Goal: Transaction & Acquisition: Purchase product/service

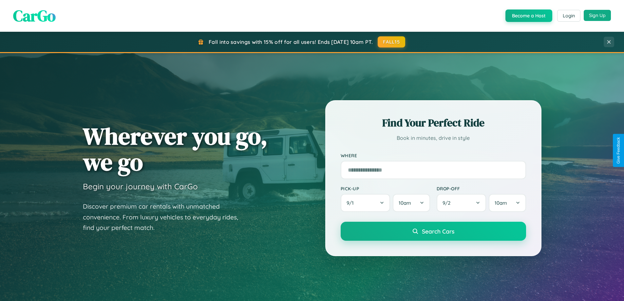
click at [597, 15] on button "Sign Up" at bounding box center [596, 15] width 27 height 11
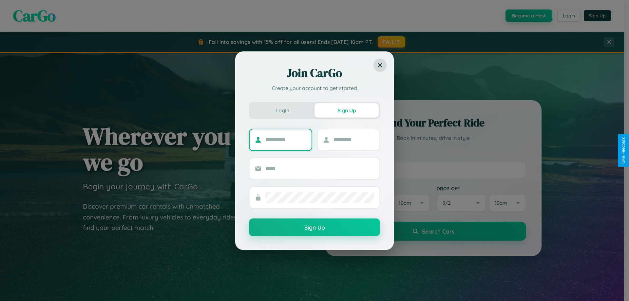
click at [286, 139] on input "text" at bounding box center [285, 140] width 41 height 10
type input "*********"
click at [353, 139] on input "text" at bounding box center [353, 140] width 41 height 10
type input "****"
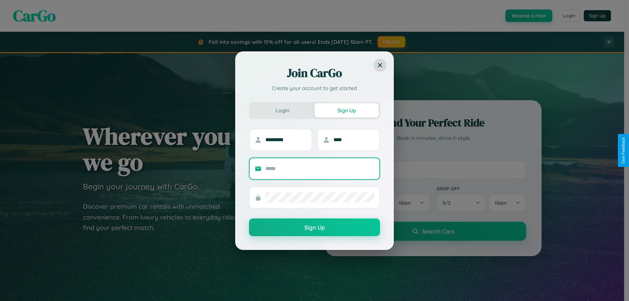
click at [320, 168] on input "text" at bounding box center [319, 168] width 109 height 10
type input "**********"
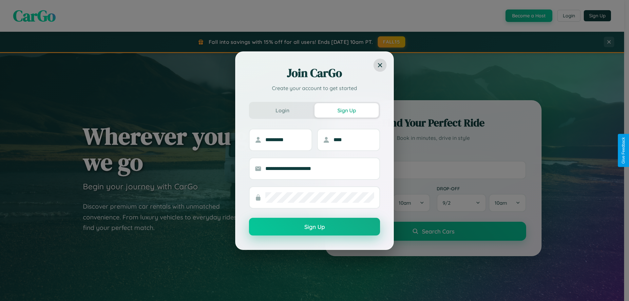
click at [314, 227] on button "Sign Up" at bounding box center [314, 227] width 131 height 18
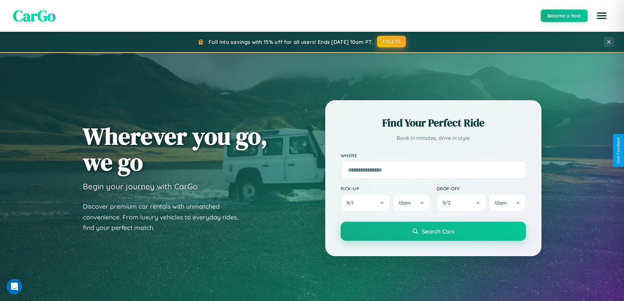
click at [392, 42] on button "FALL15" at bounding box center [391, 42] width 29 height 12
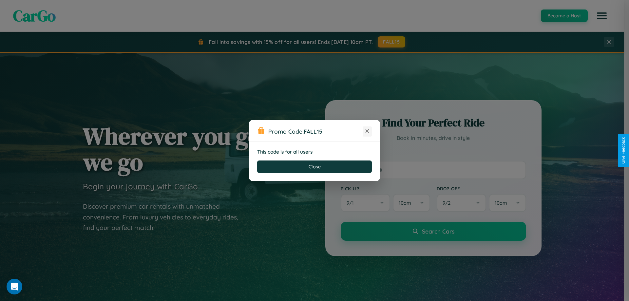
click at [367, 131] on icon at bounding box center [367, 131] width 7 height 7
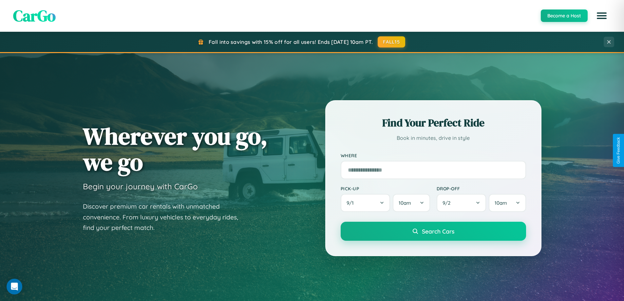
scroll to position [19, 0]
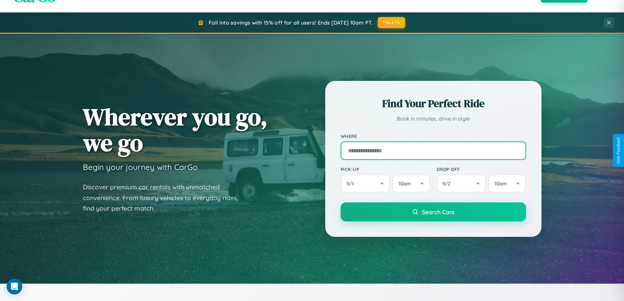
click at [433, 150] on input "text" at bounding box center [433, 150] width 185 height 18
type input "**********"
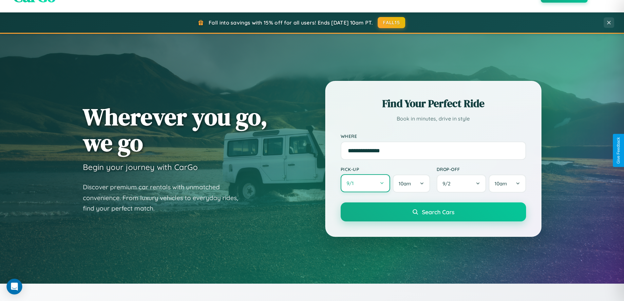
click at [365, 183] on button "9 / 1" at bounding box center [366, 183] width 50 height 18
select select "*"
select select "****"
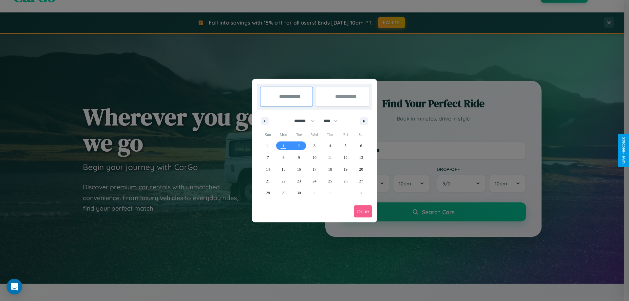
drag, startPoint x: 301, startPoint y: 121, endPoint x: 314, endPoint y: 131, distance: 16.8
click at [301, 121] on select "******* ******** ***** ***** *** **** **** ****** ********* ******* ******** **…" at bounding box center [303, 121] width 28 height 11
select select "*"
click at [333, 121] on select "**** **** **** **** **** **** **** **** **** **** **** **** **** **** **** ****…" at bounding box center [330, 121] width 20 height 11
select select "****"
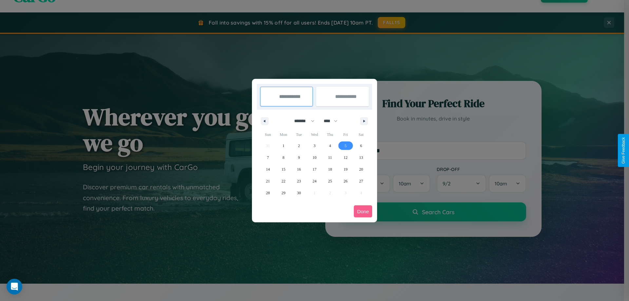
click at [345, 145] on span "5" at bounding box center [345, 146] width 2 height 12
type input "**********"
click at [345, 157] on span "12" at bounding box center [345, 158] width 4 height 12
type input "**********"
click at [363, 211] on button "Done" at bounding box center [363, 211] width 18 height 12
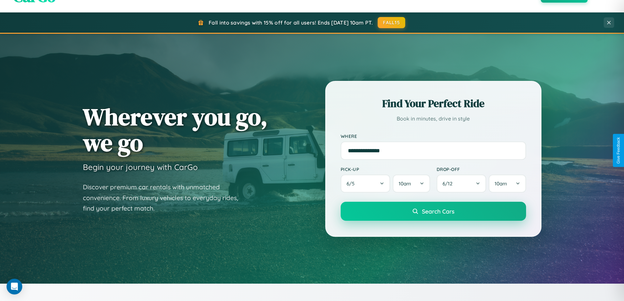
click at [433, 211] on span "Search Cars" at bounding box center [438, 211] width 32 height 7
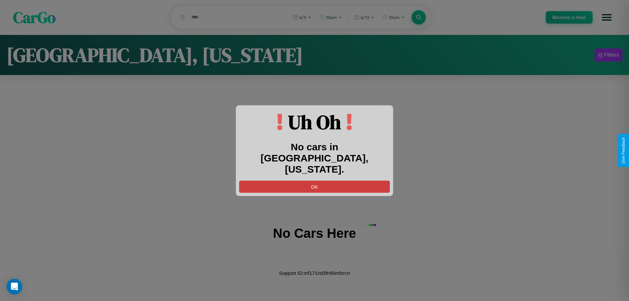
click at [314, 180] on button "OK" at bounding box center [314, 186] width 151 height 12
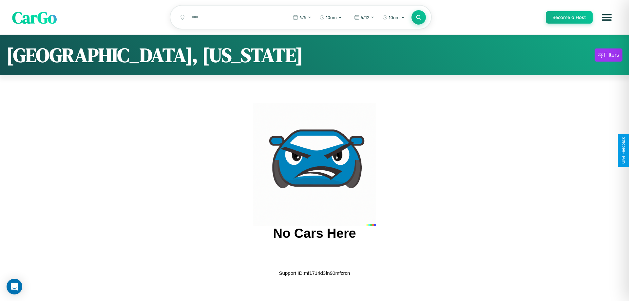
click at [34, 18] on span "CarGo" at bounding box center [34, 17] width 45 height 23
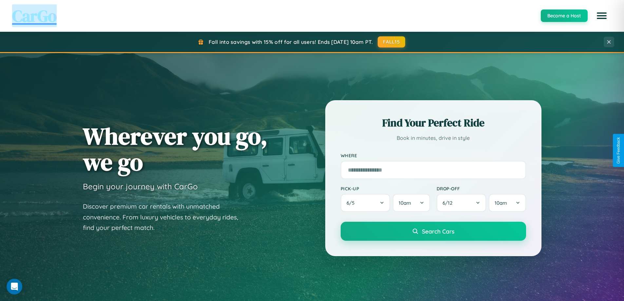
scroll to position [1052, 0]
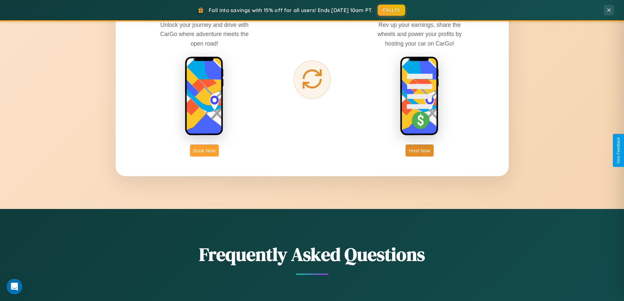
click at [204, 150] on button "Book Now" at bounding box center [204, 150] width 29 height 12
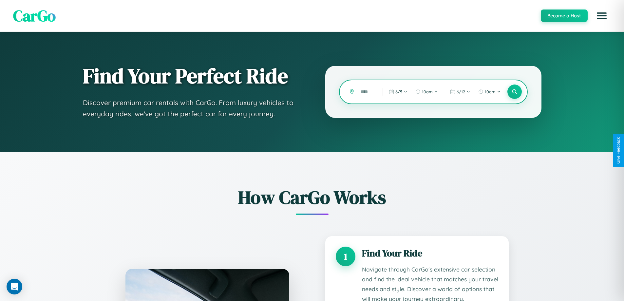
click at [367, 92] on input "text" at bounding box center [366, 91] width 19 height 11
type input "*"
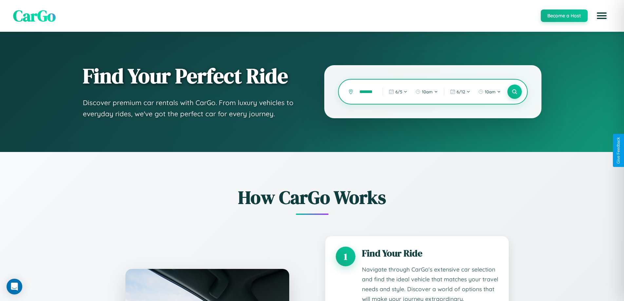
scroll to position [0, 5]
type input "*******"
click at [514, 92] on icon at bounding box center [514, 92] width 6 height 6
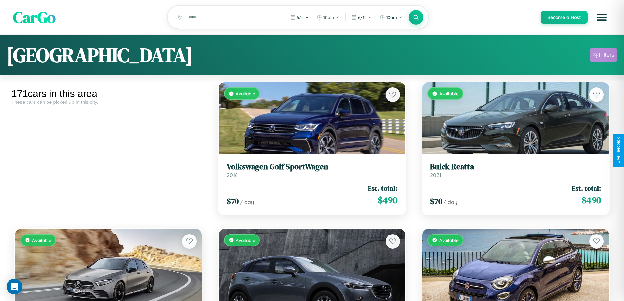
click at [603, 56] on div "Filters" at bounding box center [606, 55] width 15 height 7
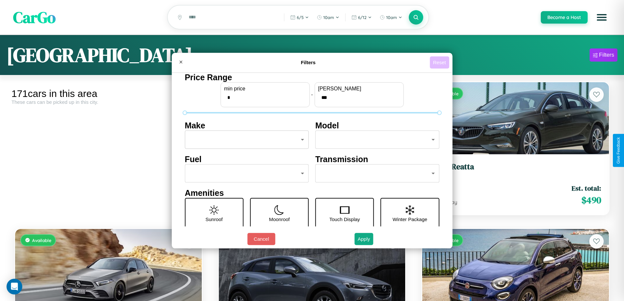
click at [440, 62] on button "Reset" at bounding box center [439, 62] width 19 height 12
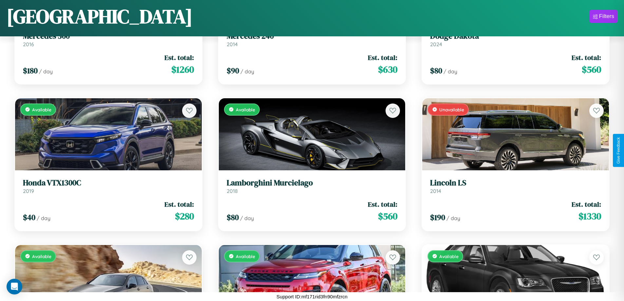
scroll to position [1998, 0]
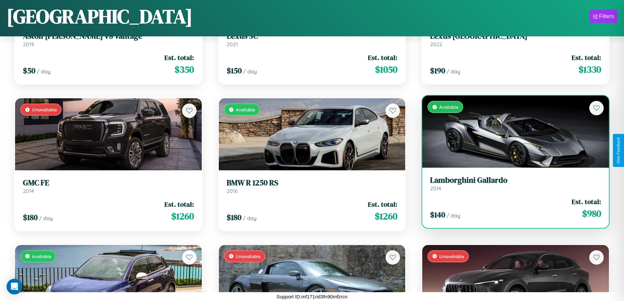
click at [511, 185] on link "Lamborghini Gallardo 2014" at bounding box center [515, 183] width 171 height 16
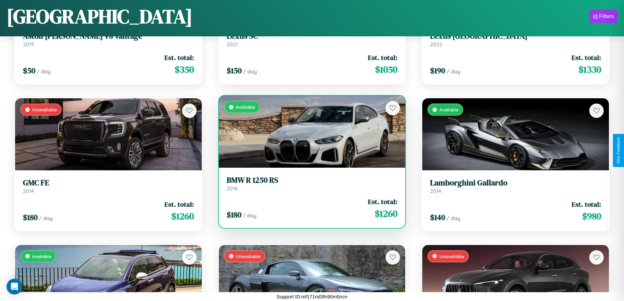
scroll to position [7569, 0]
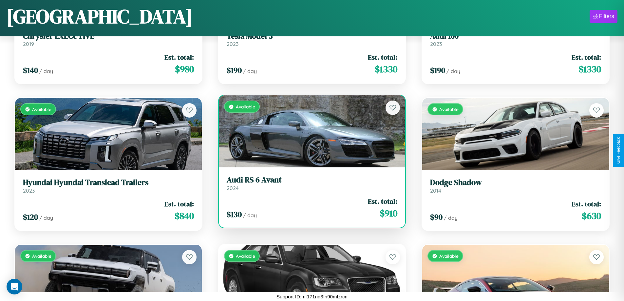
click at [309, 131] on div "Available" at bounding box center [312, 131] width 187 height 72
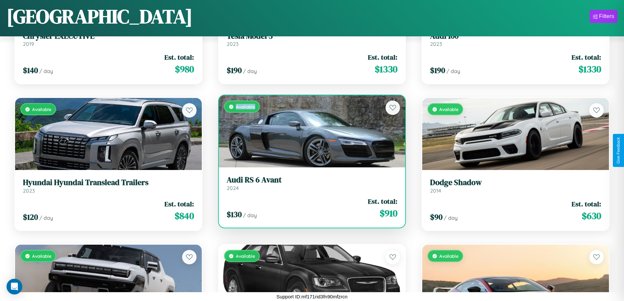
click at [309, 131] on div "Available" at bounding box center [312, 131] width 187 height 72
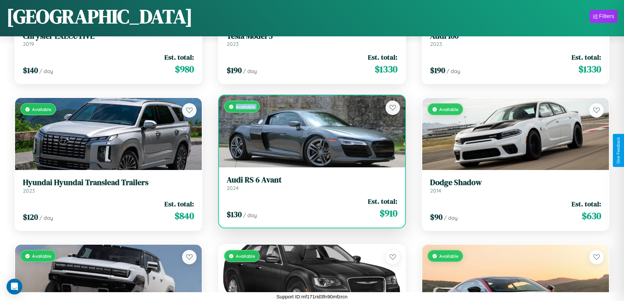
click at [309, 131] on div "Available" at bounding box center [312, 131] width 187 height 72
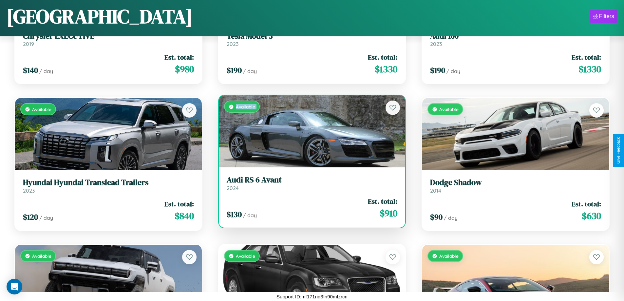
click at [309, 131] on div "Available" at bounding box center [312, 131] width 187 height 72
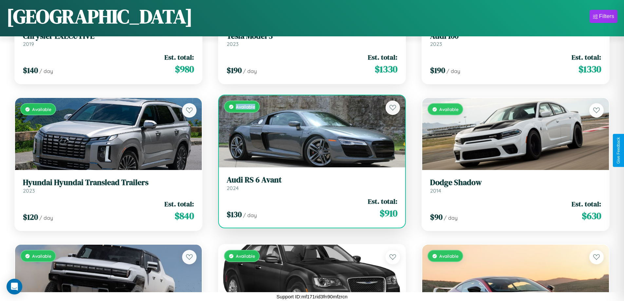
click at [309, 131] on div "Available" at bounding box center [312, 131] width 187 height 72
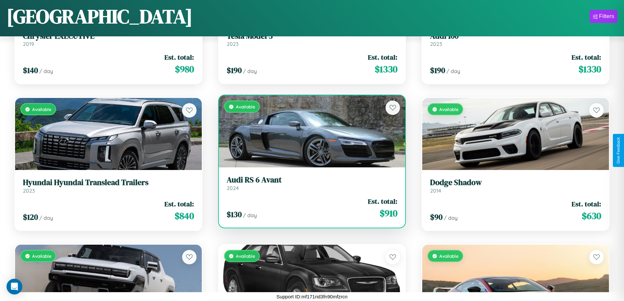
click at [309, 183] on h3 "Audi RS 6 Avant" at bounding box center [312, 179] width 171 height 9
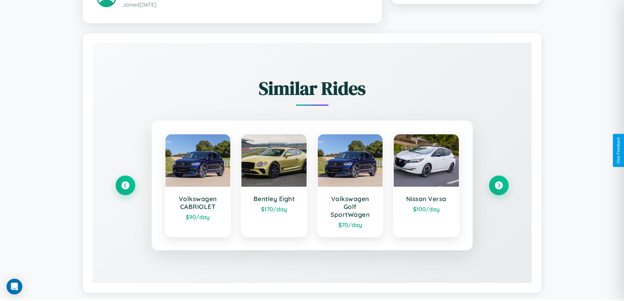
scroll to position [392, 0]
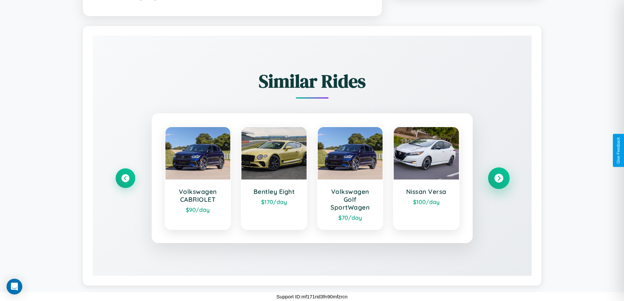
click at [498, 178] on icon at bounding box center [498, 178] width 9 height 9
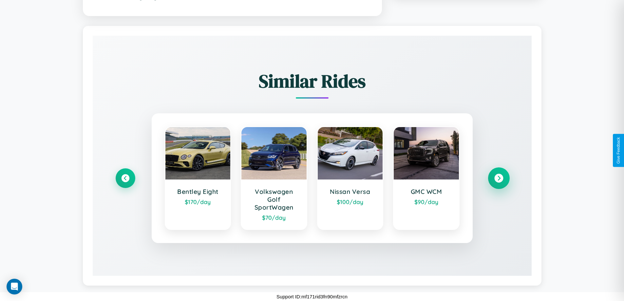
click at [498, 178] on icon at bounding box center [498, 178] width 9 height 9
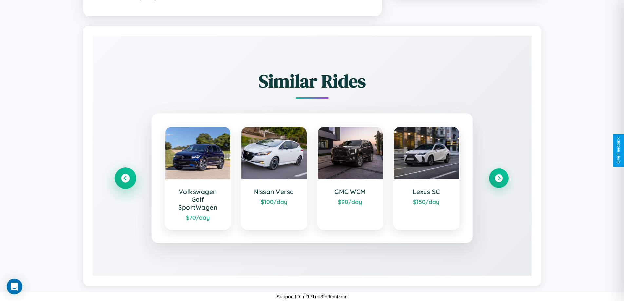
click at [125, 178] on icon at bounding box center [125, 178] width 9 height 9
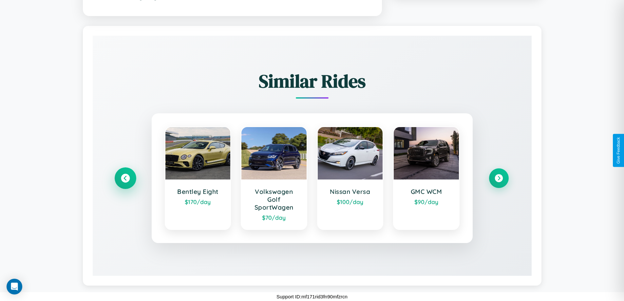
click at [125, 178] on icon at bounding box center [125, 178] width 9 height 9
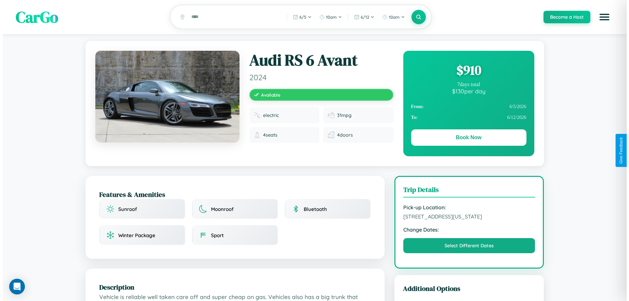
scroll to position [0, 0]
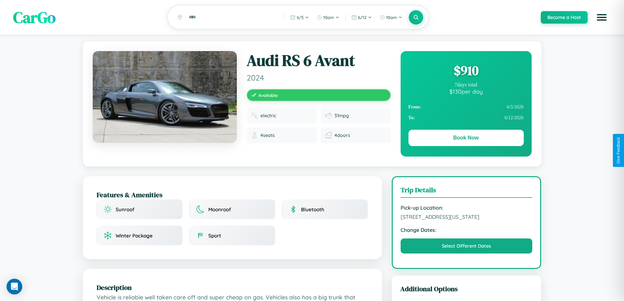
click at [466, 71] on div "$ 910" at bounding box center [465, 71] width 115 height 18
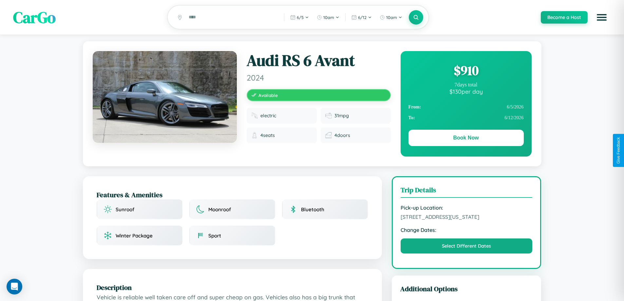
click at [466, 71] on div "$ 910" at bounding box center [465, 71] width 115 height 18
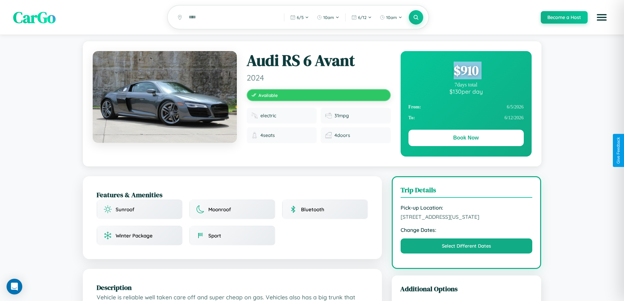
click at [466, 71] on div "$ 910" at bounding box center [465, 71] width 115 height 18
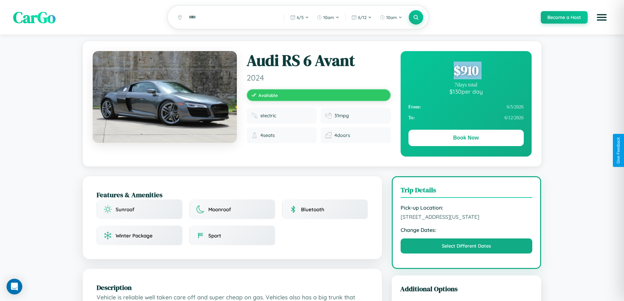
click at [466, 71] on div "$ 910" at bounding box center [465, 71] width 115 height 18
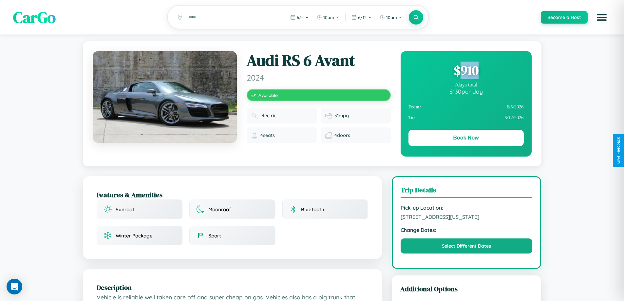
click at [466, 71] on div "$ 910" at bounding box center [465, 71] width 115 height 18
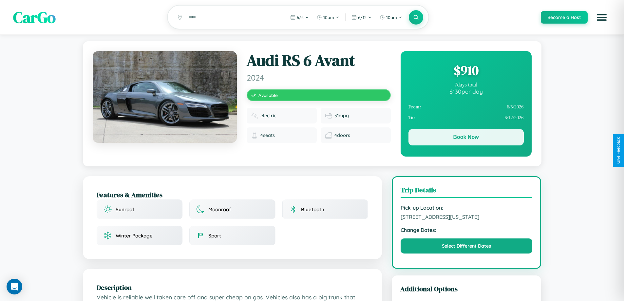
click at [466, 138] on button "Book Now" at bounding box center [465, 137] width 115 height 16
